Goal: Information Seeking & Learning: Learn about a topic

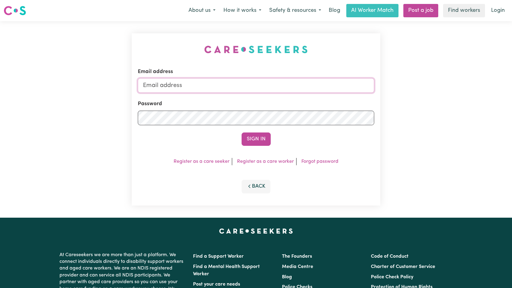
click at [230, 86] on input "Email address" at bounding box center [256, 85] width 237 height 15
type input "[EMAIL_ADDRESS][DOMAIN_NAME]"
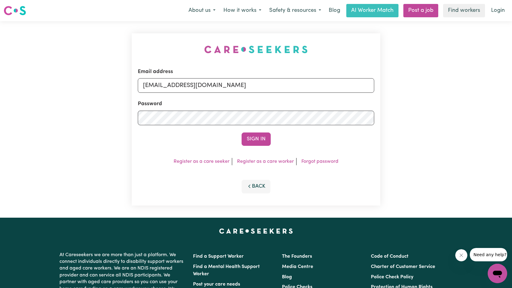
drag, startPoint x: 249, startPoint y: 138, endPoint x: 280, endPoint y: 127, distance: 32.6
click at [249, 138] on button "Sign In" at bounding box center [256, 139] width 29 height 13
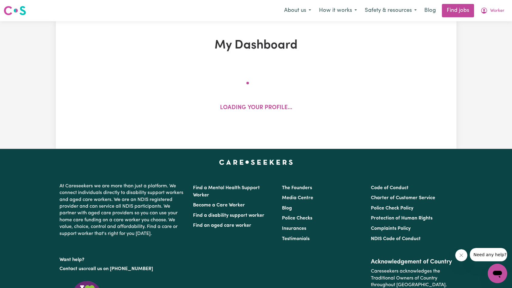
click at [499, 12] on span "Worker" at bounding box center [497, 11] width 14 height 7
click at [492, 25] on link "My Account" at bounding box center [484, 24] width 48 height 12
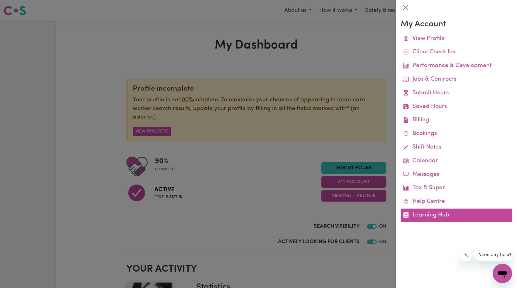
click at [435, 217] on link "Learning Hub" at bounding box center [455, 216] width 111 height 14
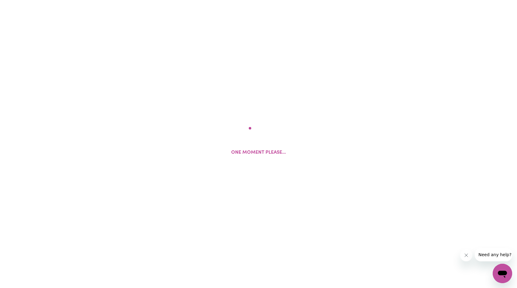
click at [467, 258] on button "Close message from company" at bounding box center [466, 256] width 12 height 12
